Goal: Task Accomplishment & Management: Use online tool/utility

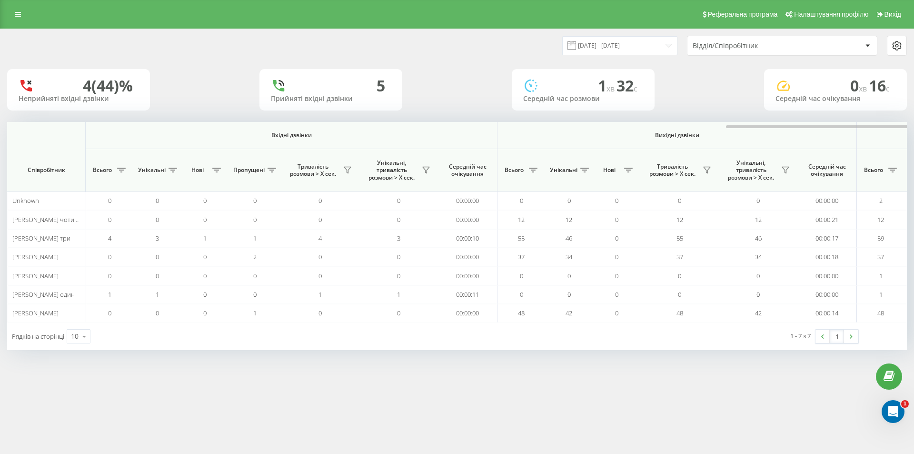
scroll to position [0, 428]
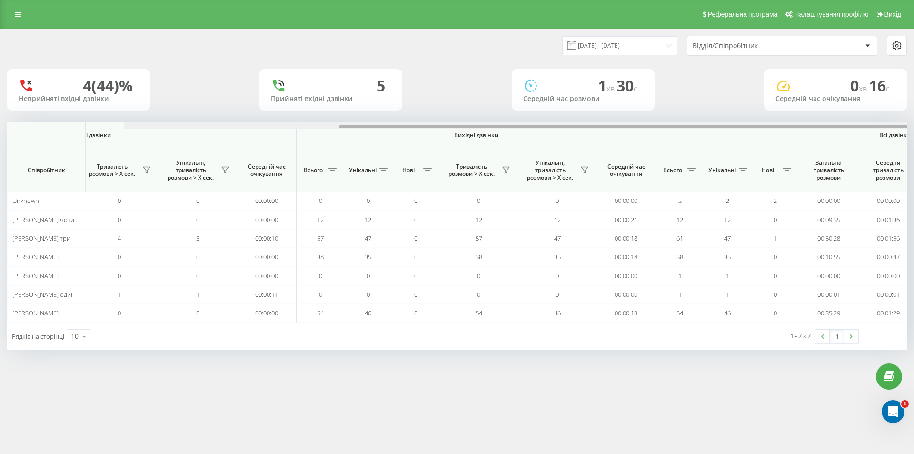
scroll to position [0, 428]
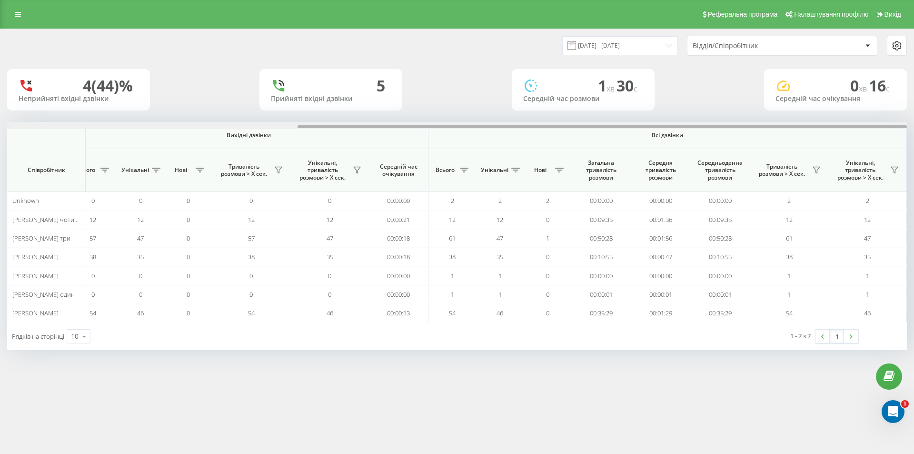
drag, startPoint x: 580, startPoint y: 126, endPoint x: 906, endPoint y: 173, distance: 329.4
click at [914, 148] on div "[DATE] - [DATE] Відділ/Співробітник 4 (44)% Неприйняті вхідні дзвінки 5 Прийнят…" at bounding box center [457, 199] width 914 height 340
click at [816, 169] on icon at bounding box center [817, 170] width 8 height 8
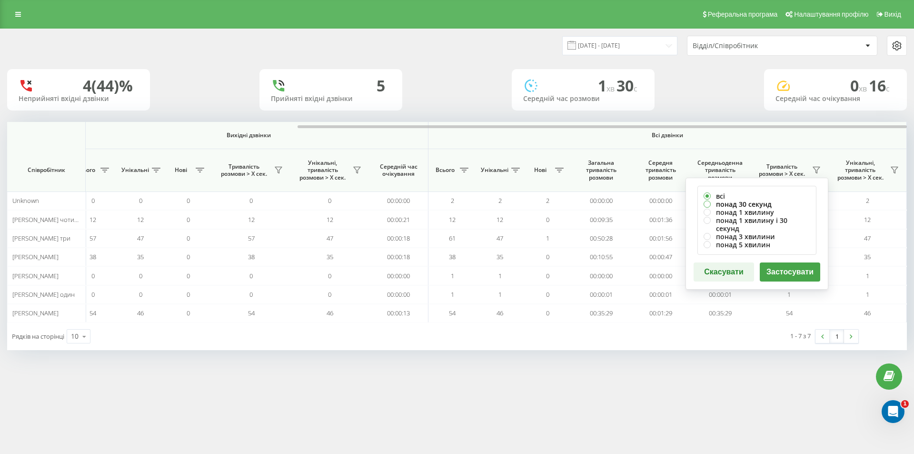
click at [757, 204] on label "понад 30 секунд" at bounding box center [757, 204] width 107 height 8
radio input "true"
click at [787, 265] on button "Застосувати" at bounding box center [790, 271] width 60 height 19
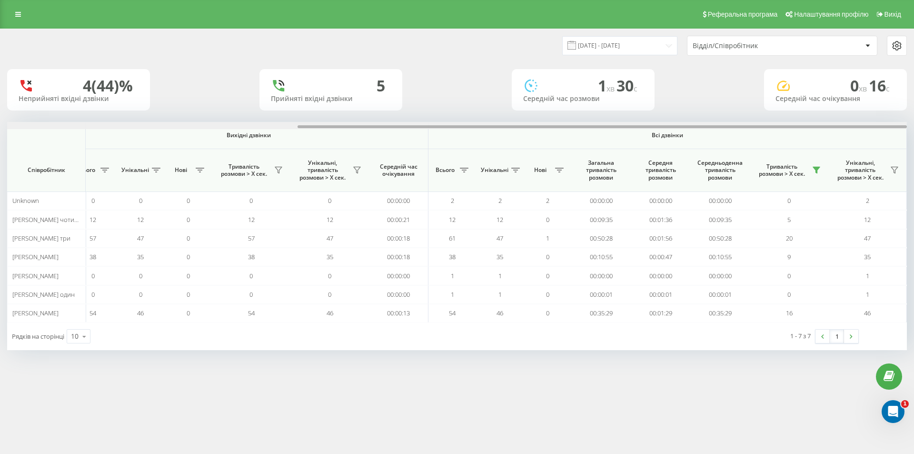
drag, startPoint x: 611, startPoint y: 128, endPoint x: 913, endPoint y: 169, distance: 305.1
click at [914, 149] on div "[DATE] - [DATE] Відділ/Співробітник 4 (44)% Неприйняті вхідні дзвінки 5 Прийнят…" at bounding box center [457, 199] width 914 height 340
